Goal: Register for event/course

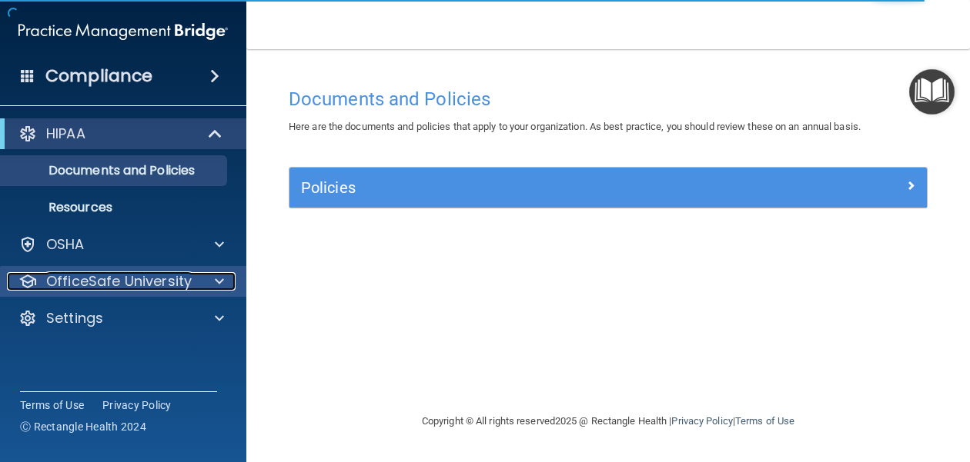
click at [208, 280] on div at bounding box center [217, 281] width 38 height 18
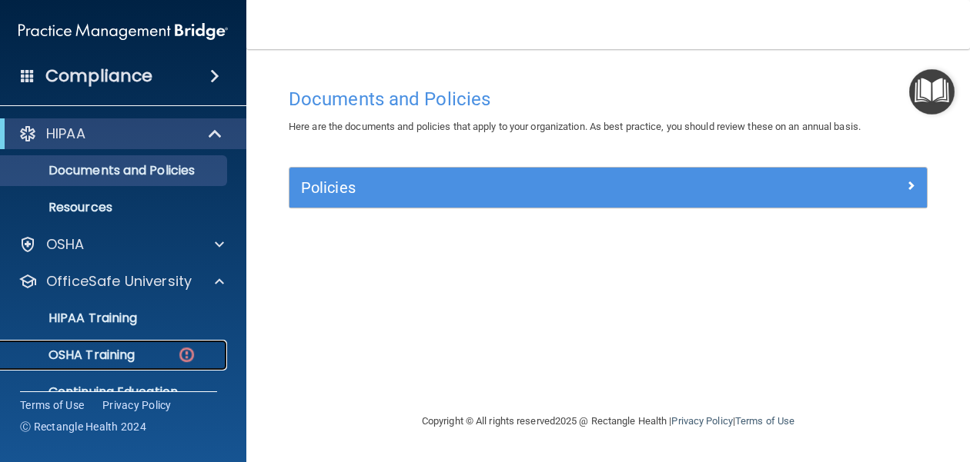
click at [177, 360] on img at bounding box center [186, 355] width 19 height 19
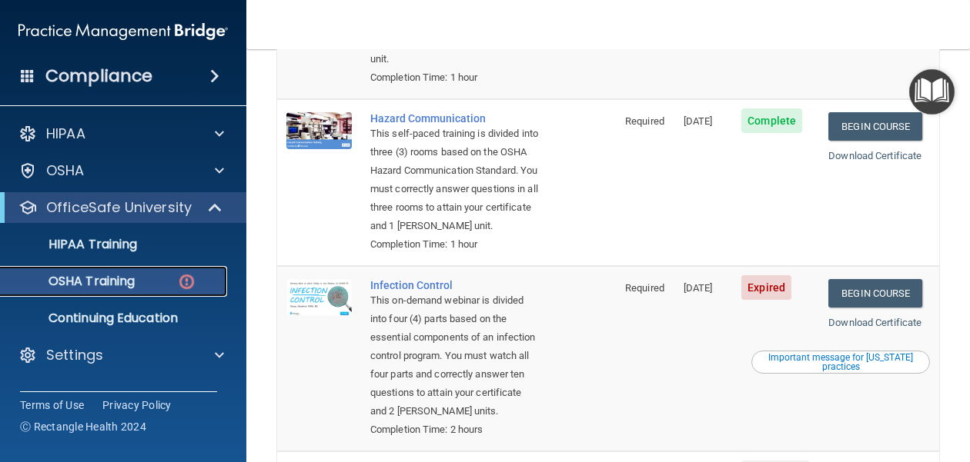
scroll to position [362, 0]
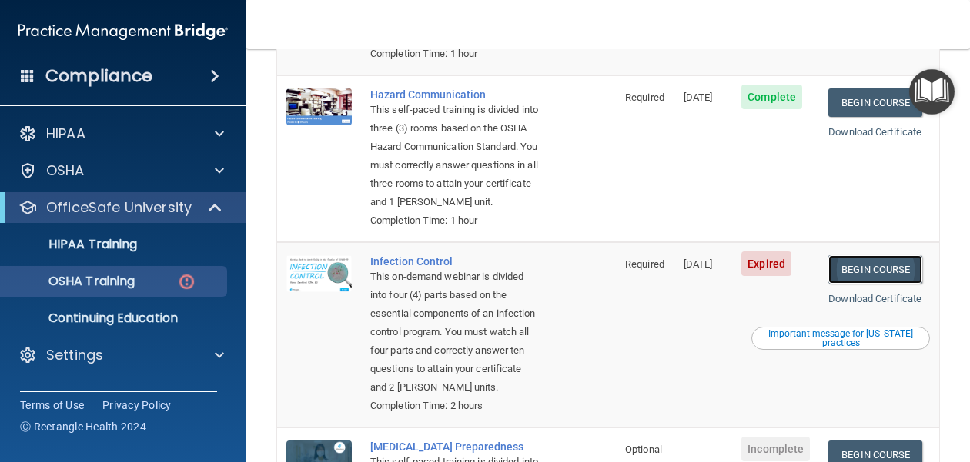
click at [887, 273] on link "Begin Course" at bounding box center [875, 269] width 94 height 28
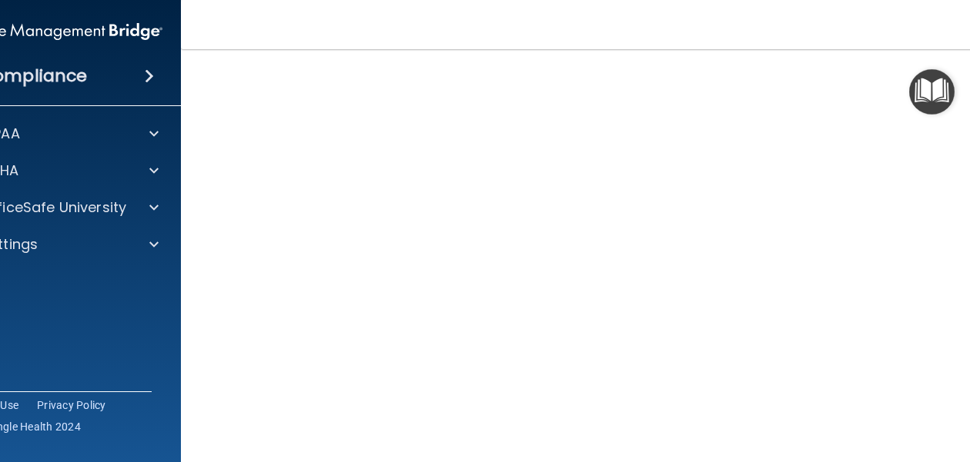
scroll to position [122, 0]
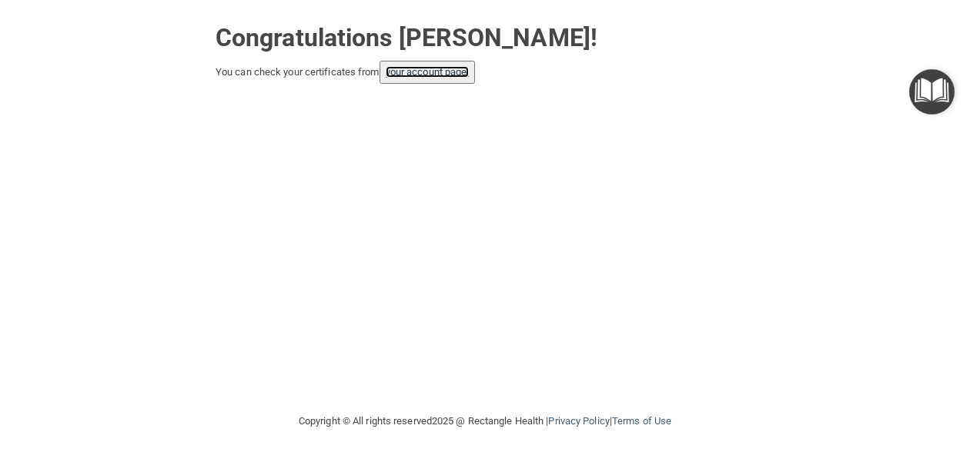
click at [429, 71] on link "your account page!" at bounding box center [428, 72] width 84 height 12
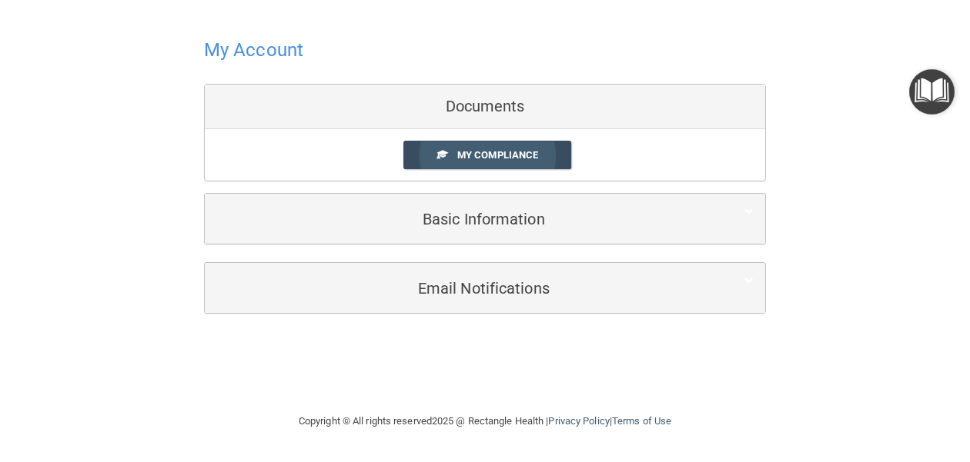
click at [493, 152] on span "My Compliance" at bounding box center [497, 155] width 81 height 12
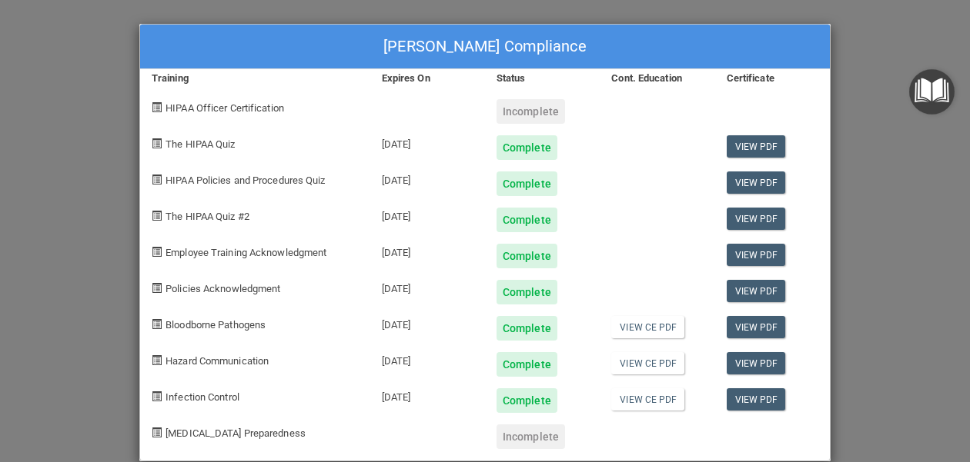
click at [726, 44] on div "[PERSON_NAME] Compliance" at bounding box center [484, 47] width 689 height 45
